Goal: Information Seeking & Learning: Check status

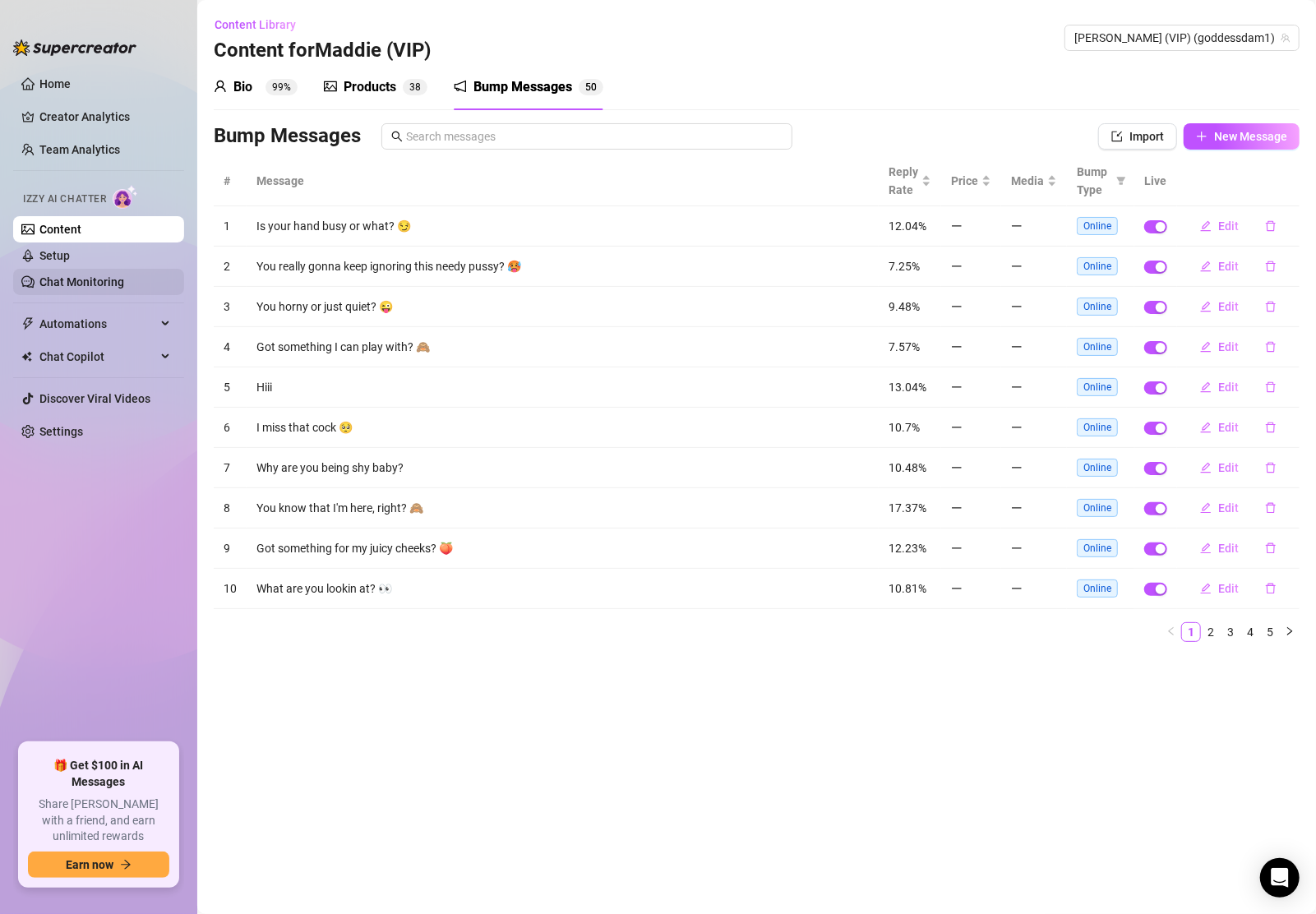
click at [72, 277] on link "Chat Monitoring" at bounding box center [81, 281] width 84 height 13
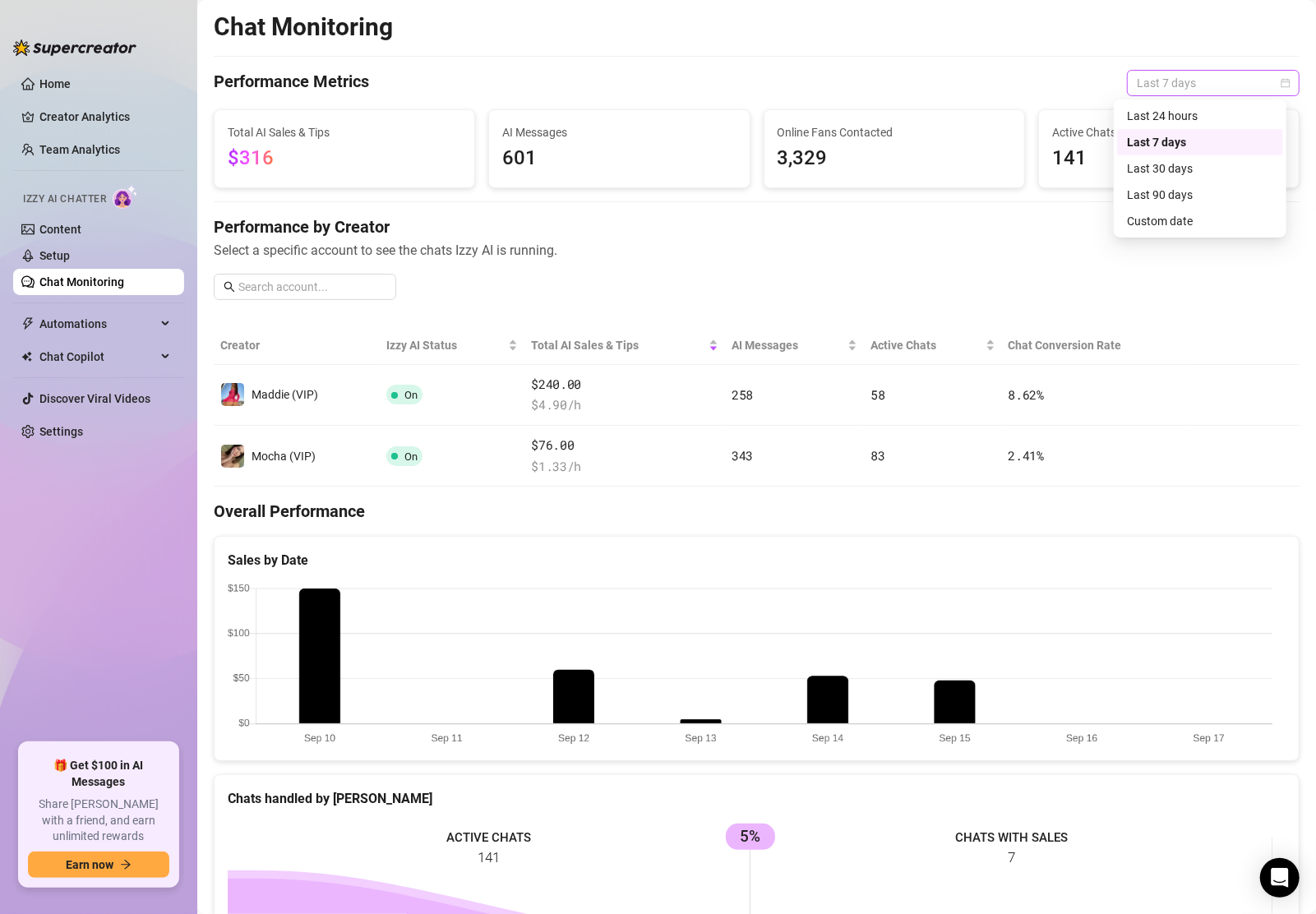
click at [1192, 87] on span "Last 7 days" at bounding box center [1212, 83] width 153 height 25
click at [1180, 218] on div "Custom date" at bounding box center [1200, 221] width 147 height 18
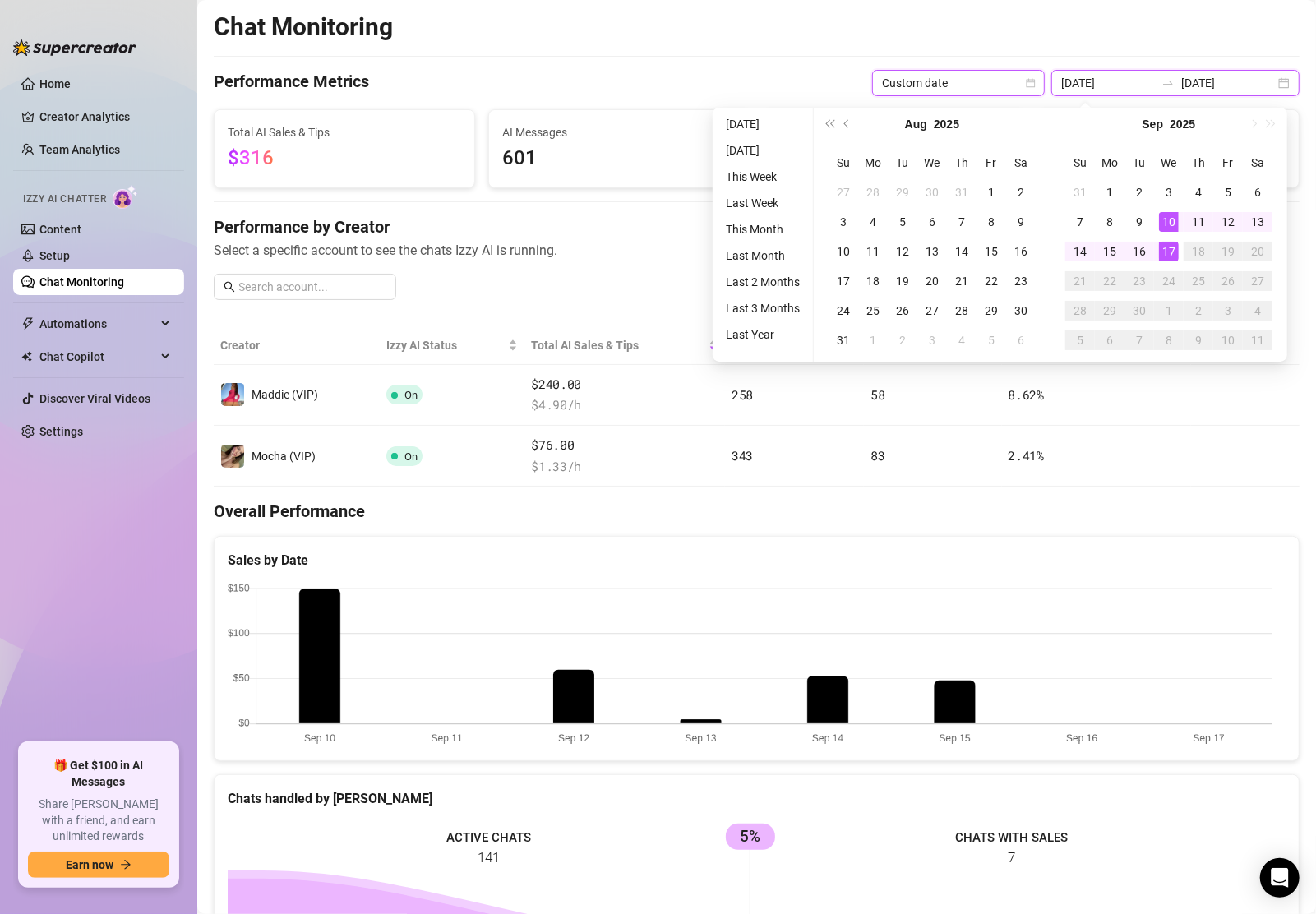
click at [1201, 74] on input "[DATE]" at bounding box center [1228, 83] width 94 height 18
click at [1190, 50] on div "Chat Monitoring Performance Metrics Custom date [DATE] [DATE] Total AI Sales & …" at bounding box center [757, 597] width 1086 height 1171
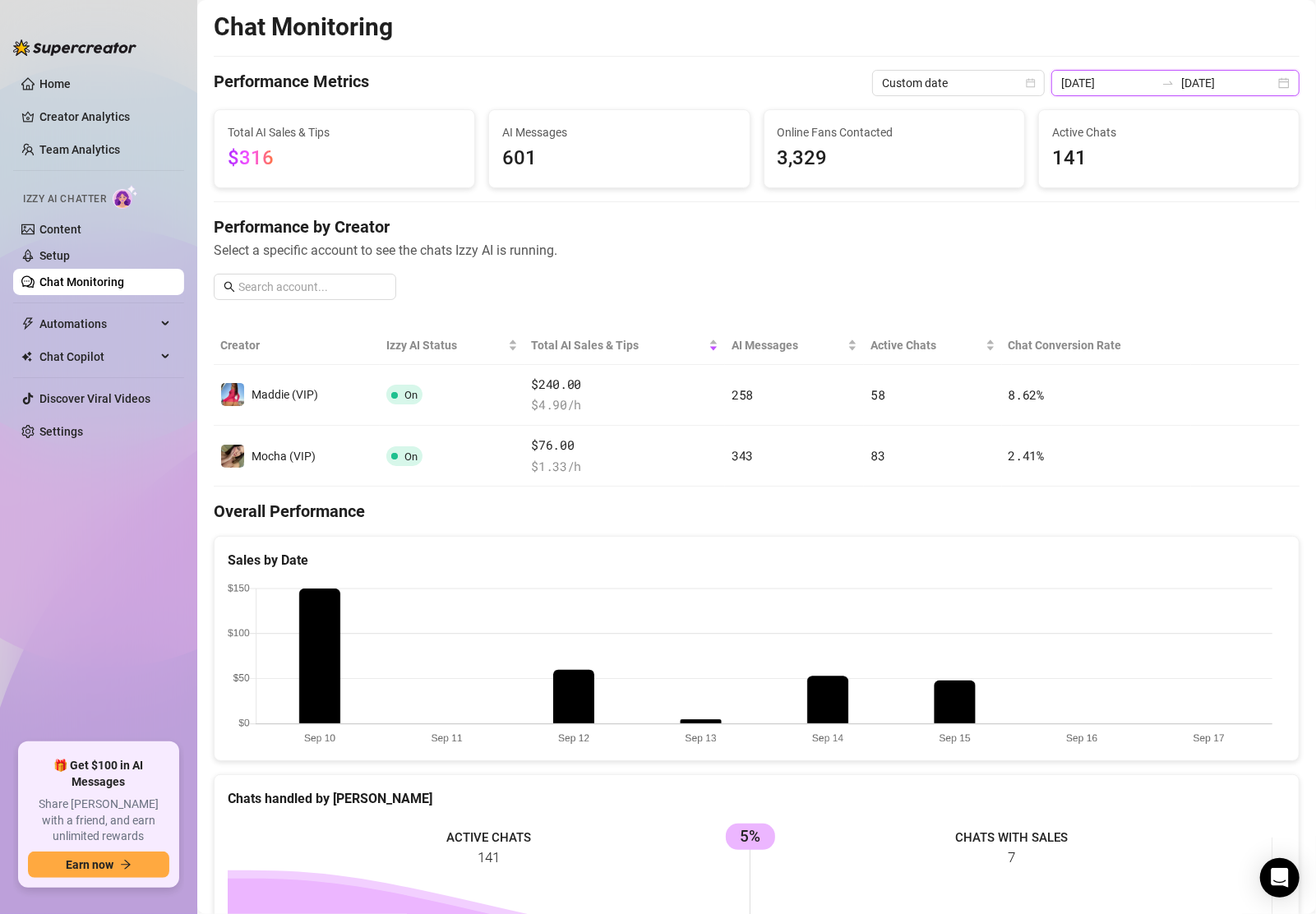
click at [1203, 89] on input "[DATE]" at bounding box center [1228, 83] width 94 height 18
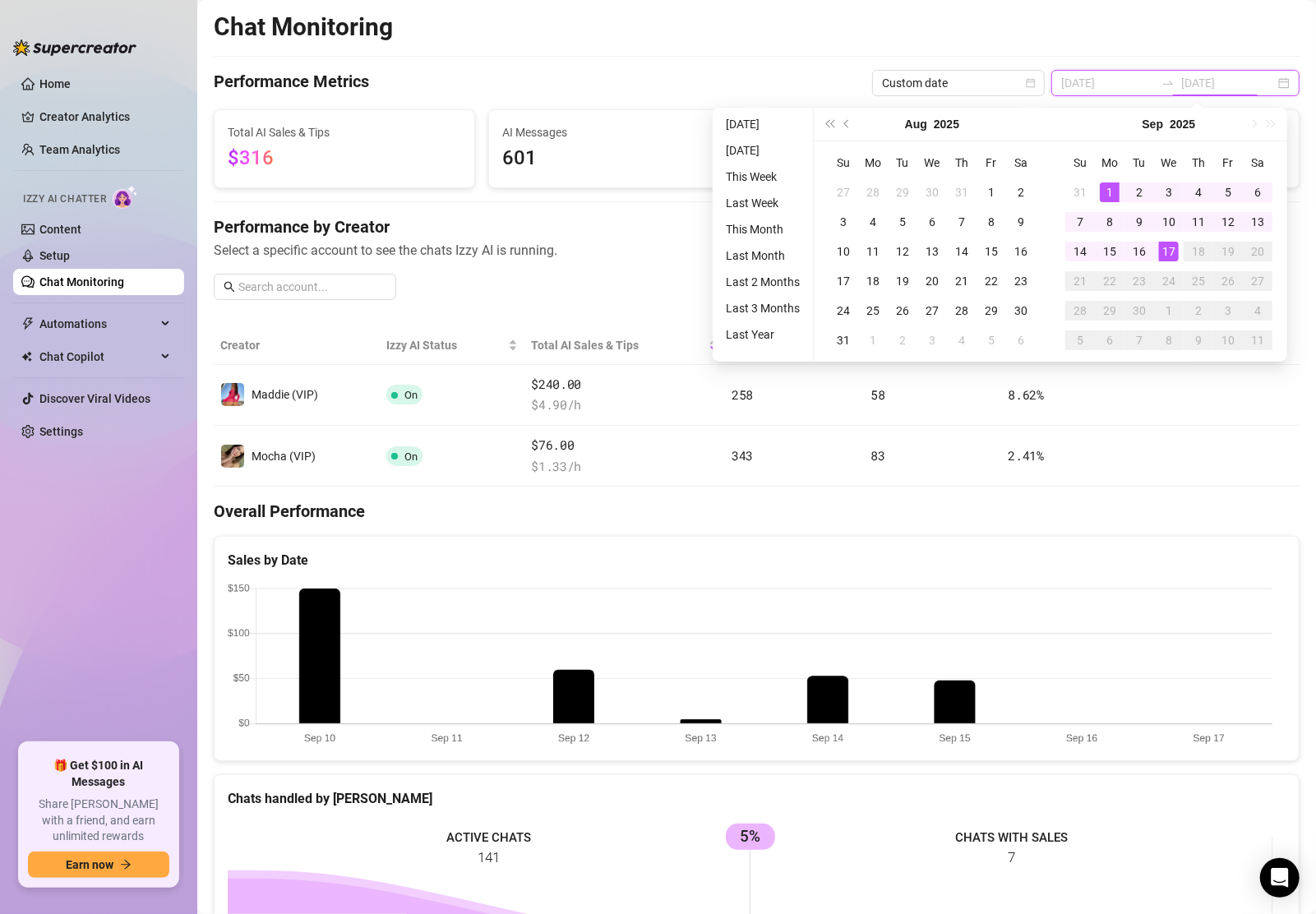
type input "[DATE]"
click at [660, 224] on h4 "Performance by Creator" at bounding box center [757, 227] width 1086 height 23
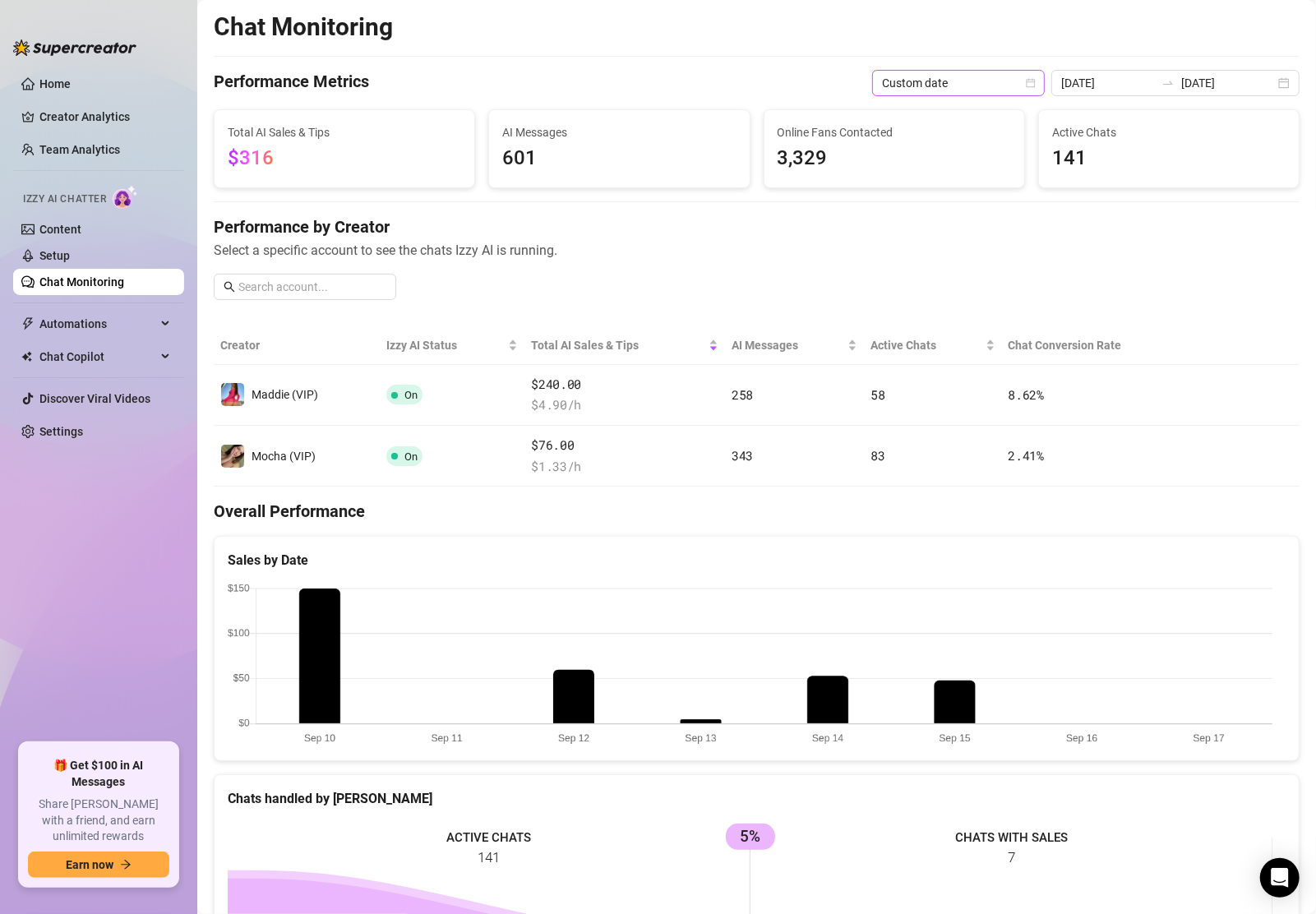
click at [1026, 80] on span "Custom date" at bounding box center [958, 83] width 153 height 25
click at [937, 169] on div "Last 30 days" at bounding box center [963, 168] width 147 height 18
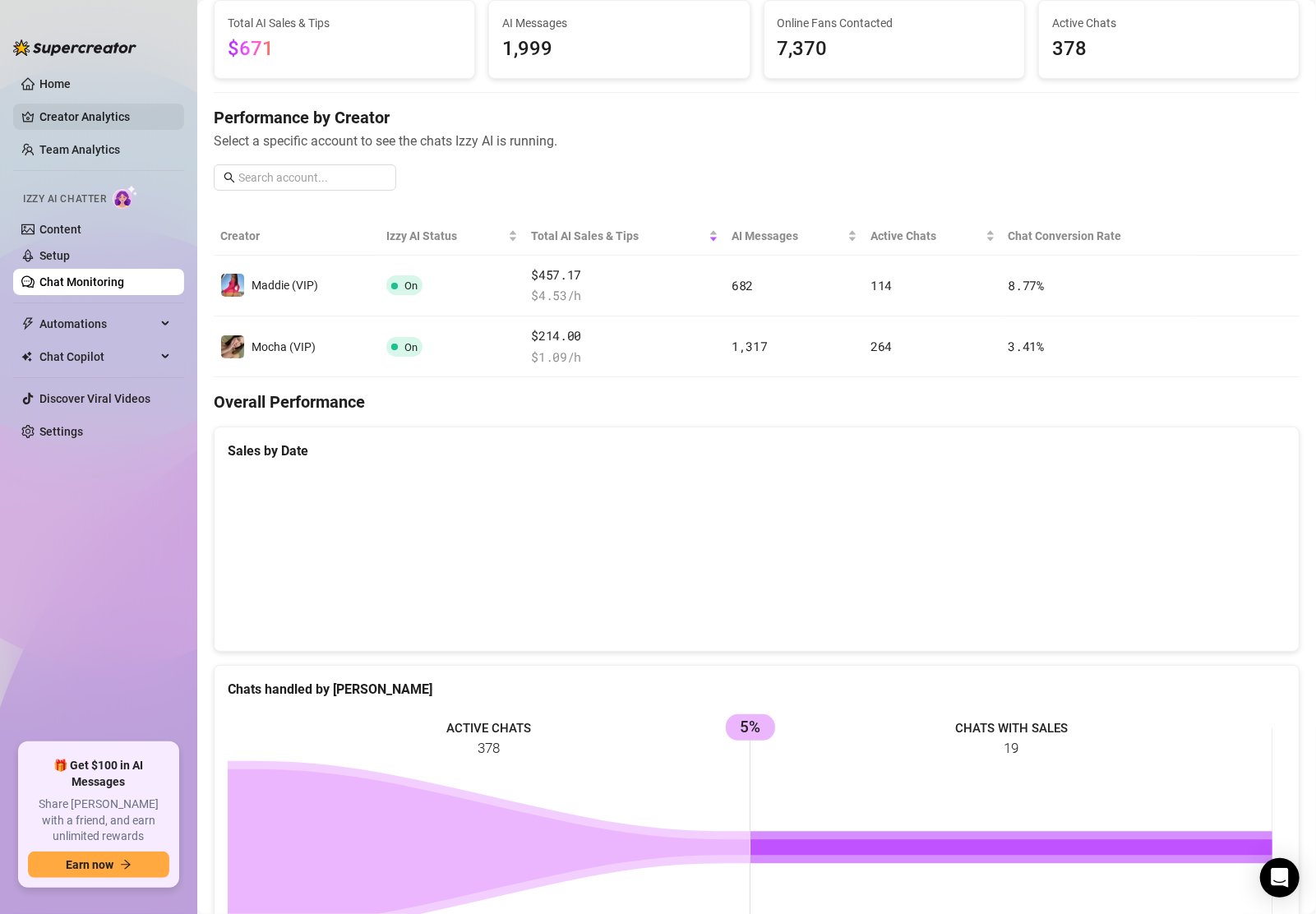
click at [67, 120] on link "Creator Analytics" at bounding box center [105, 116] width 131 height 26
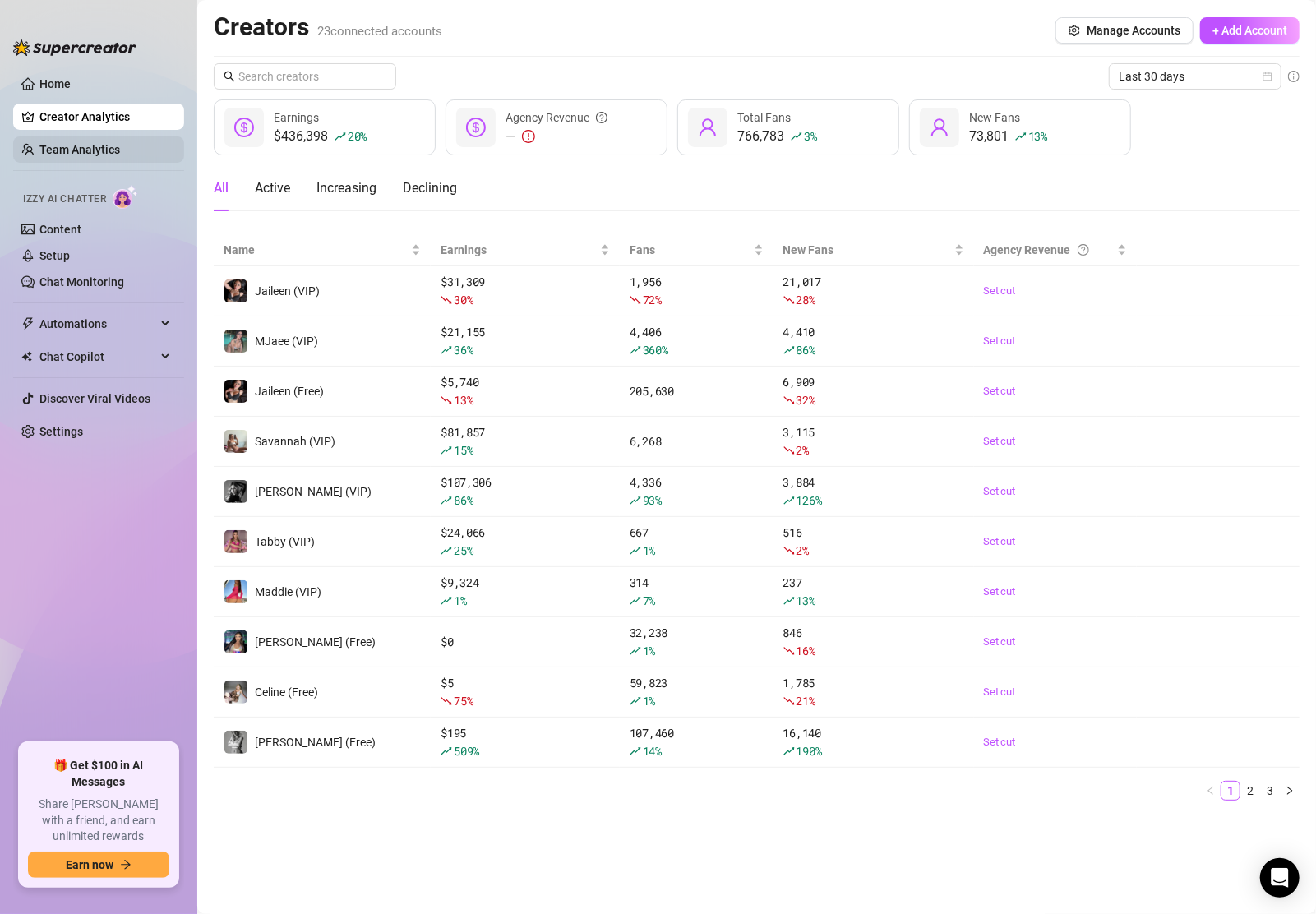
click at [85, 149] on link "Team Analytics" at bounding box center [79, 149] width 80 height 13
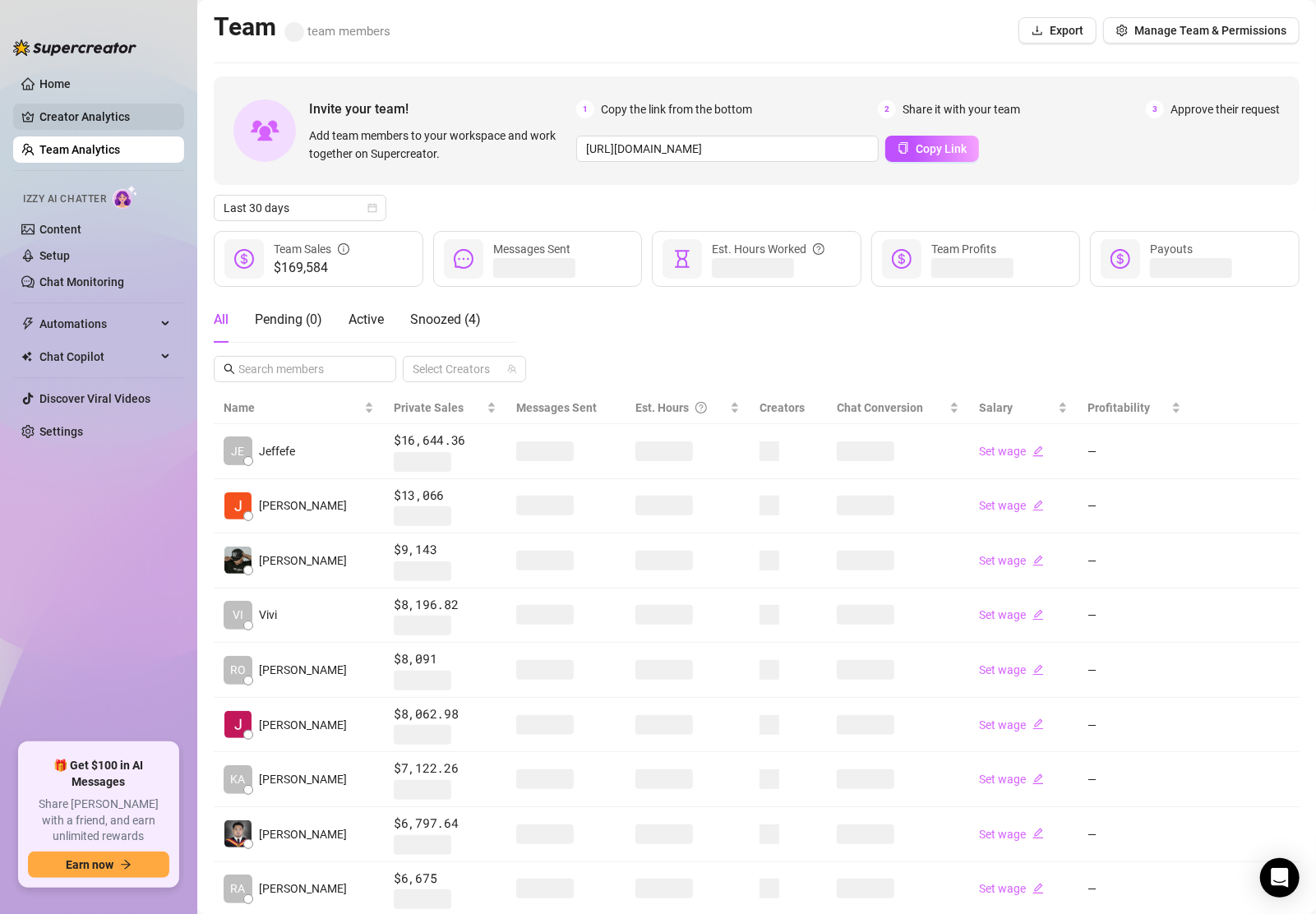
click at [88, 108] on link "Creator Analytics" at bounding box center [105, 116] width 131 height 26
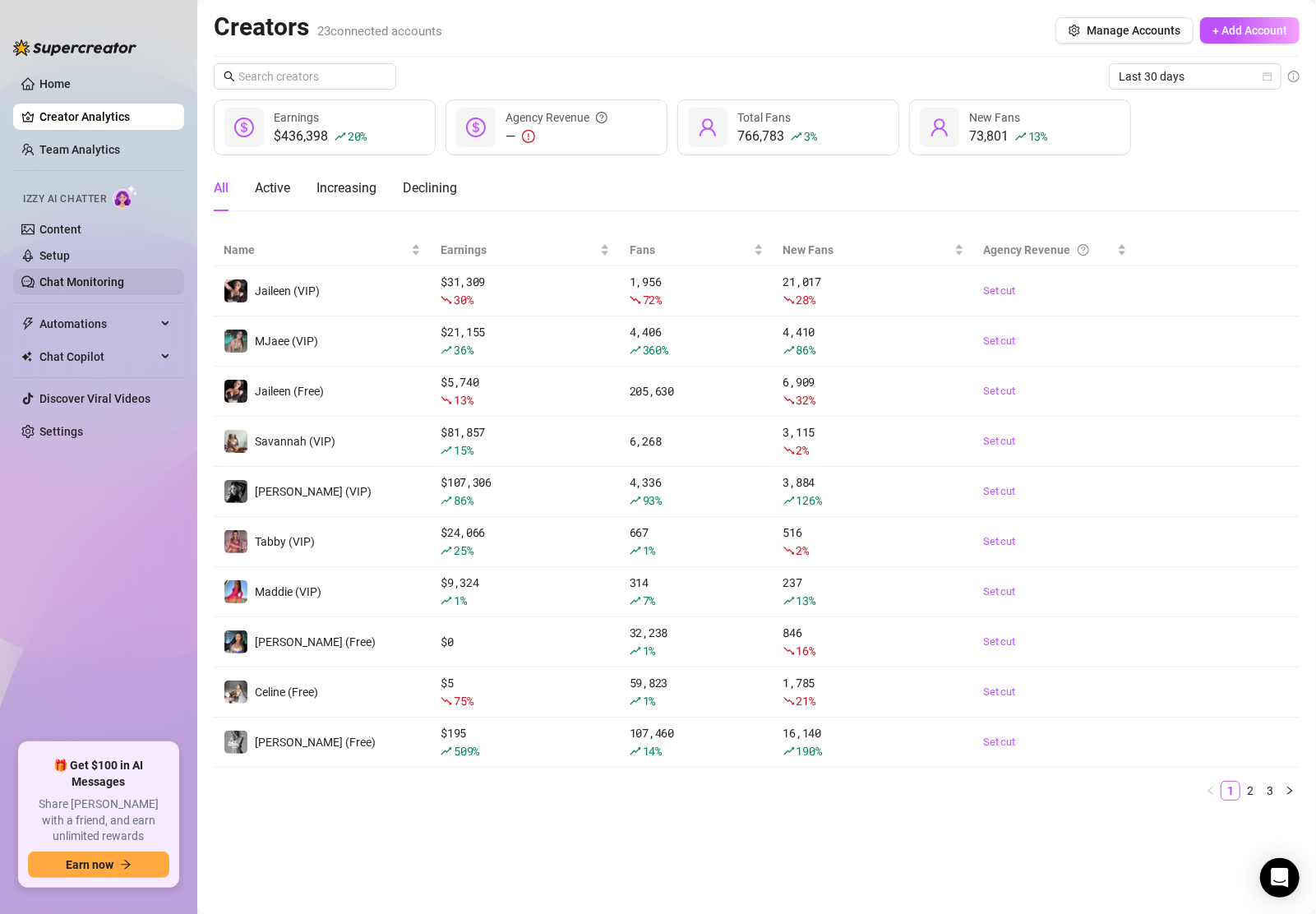
click at [85, 280] on link "Chat Monitoring" at bounding box center [81, 281] width 84 height 13
